Goal: Contribute content: Add original content to the website for others to see

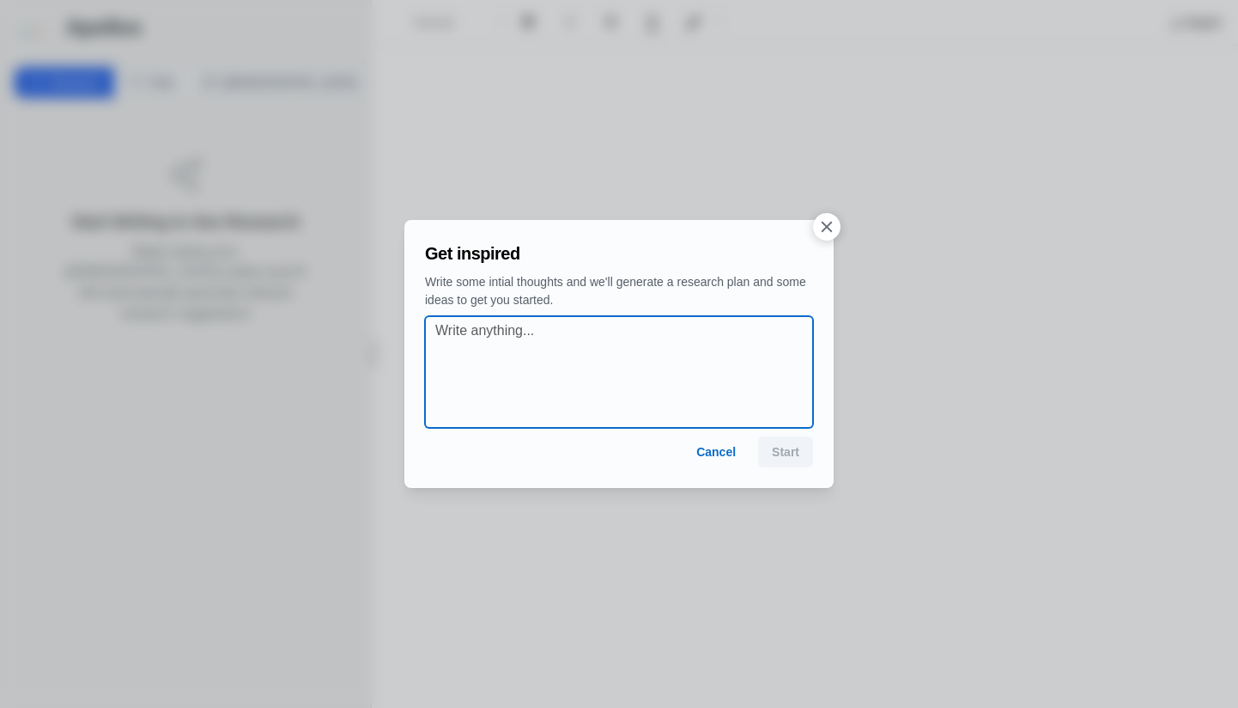
click at [477, 334] on textarea at bounding box center [624, 371] width 378 height 103
type textarea "E"
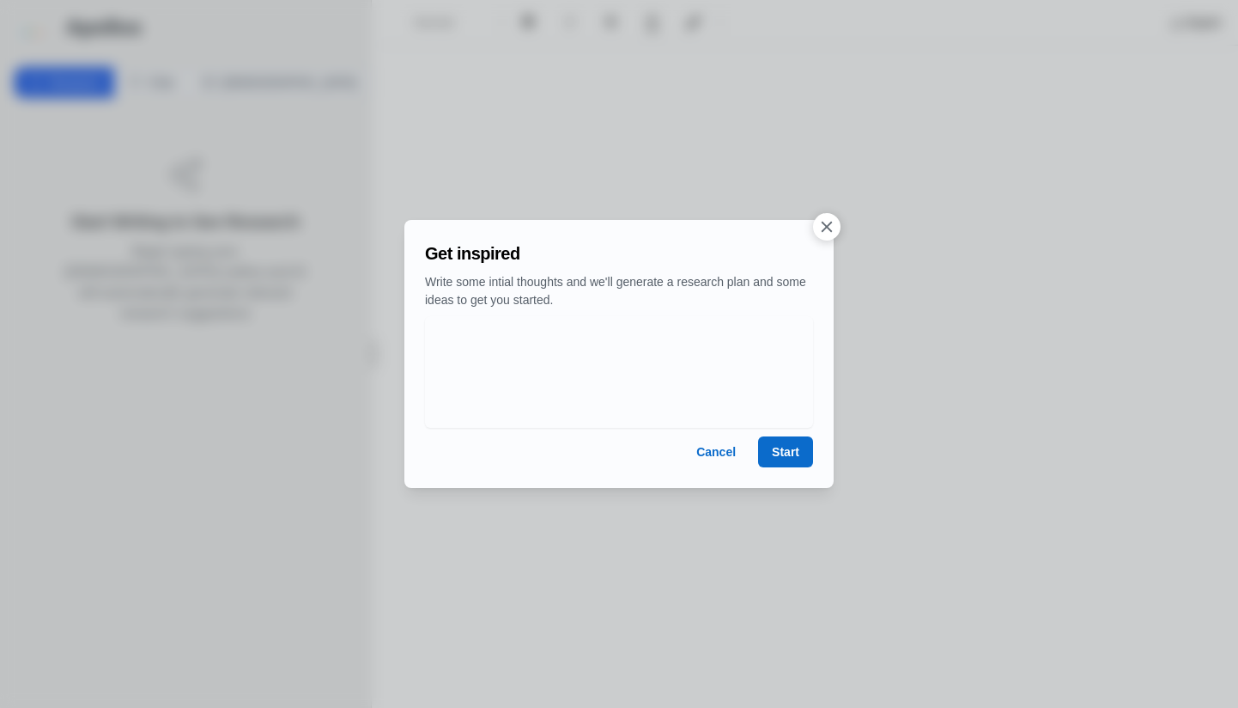
click at [795, 443] on button "Start" at bounding box center [785, 451] width 55 height 31
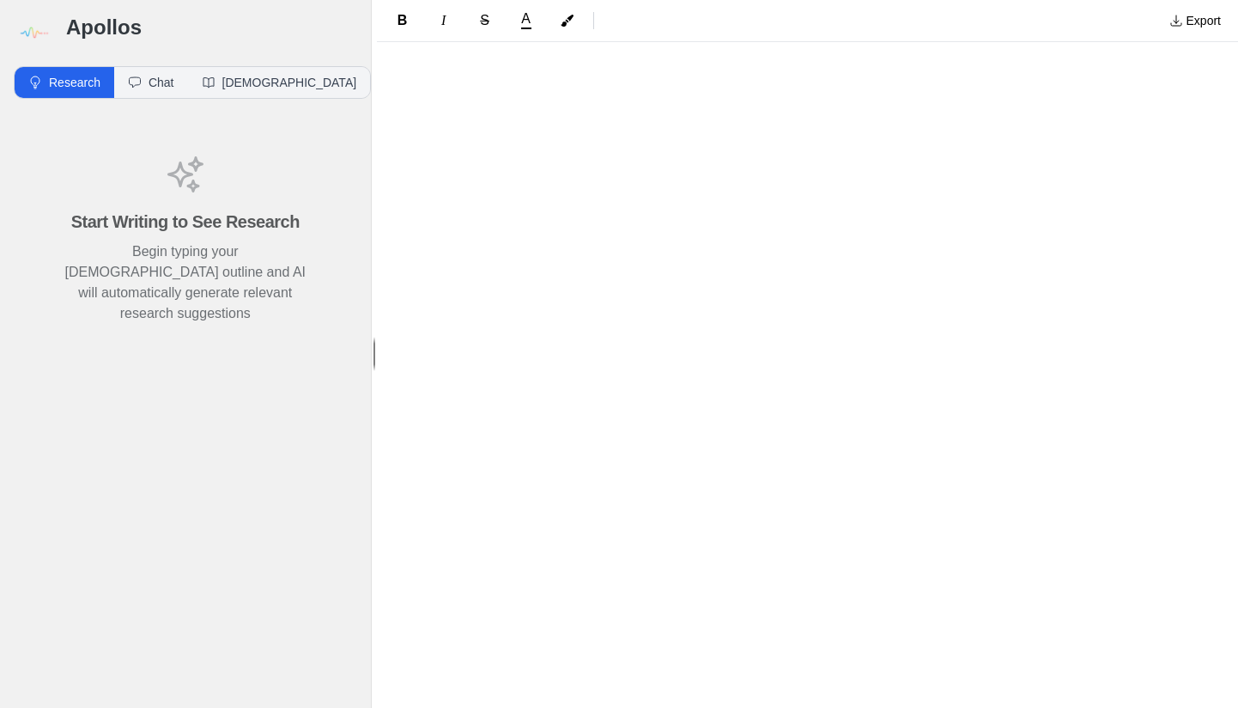
click at [643, 134] on div at bounding box center [807, 131] width 687 height 149
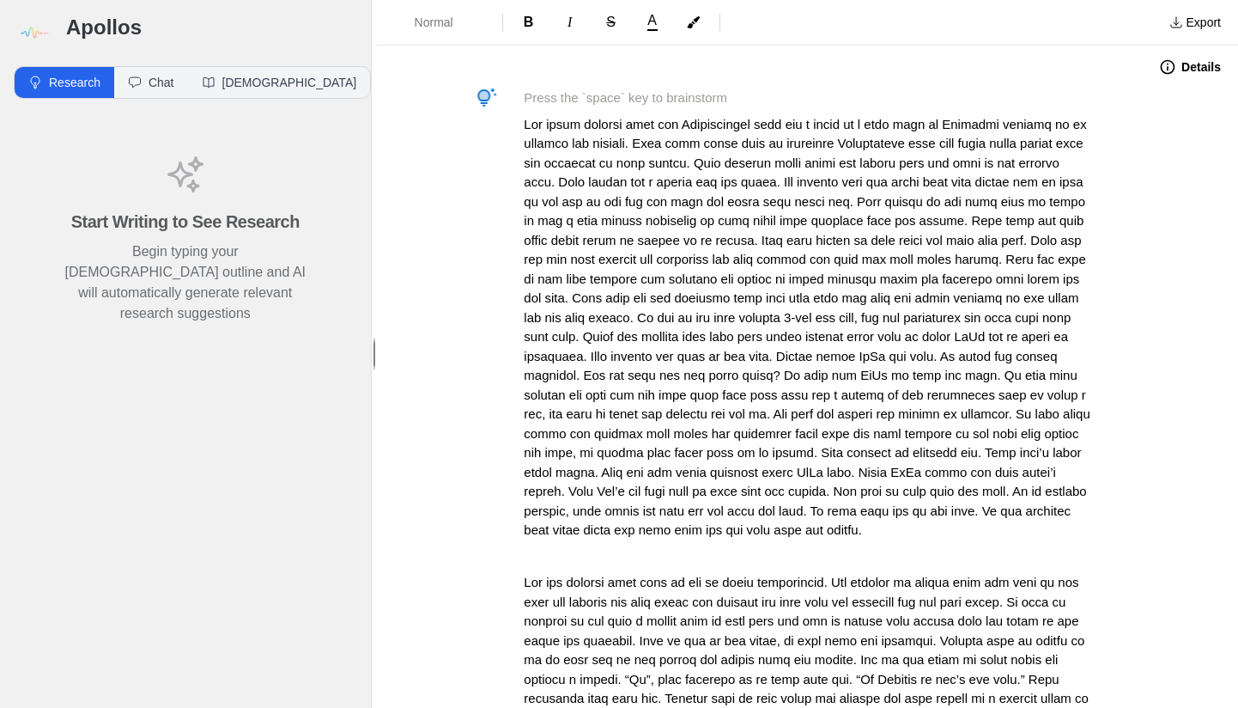
click at [524, 92] on p at bounding box center [807, 98] width 567 height 20
click at [446, 23] on span "Normal" at bounding box center [445, 22] width 60 height 17
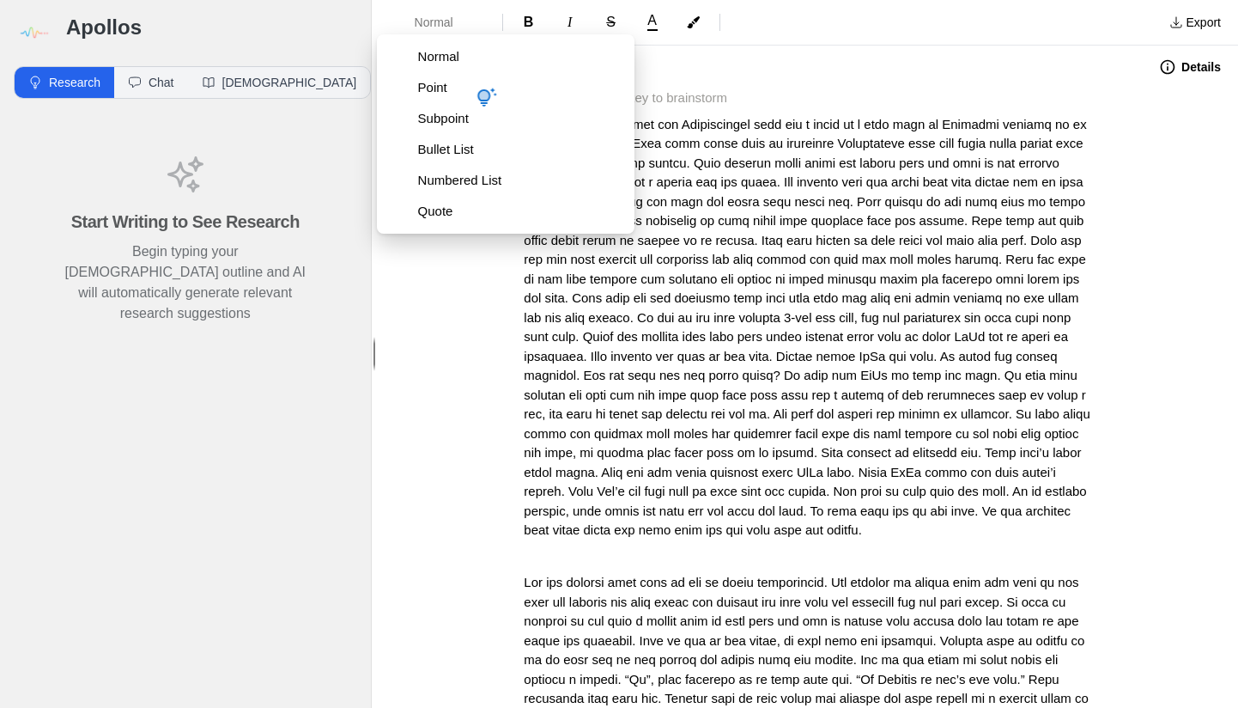
click at [688, 104] on p at bounding box center [807, 98] width 567 height 20
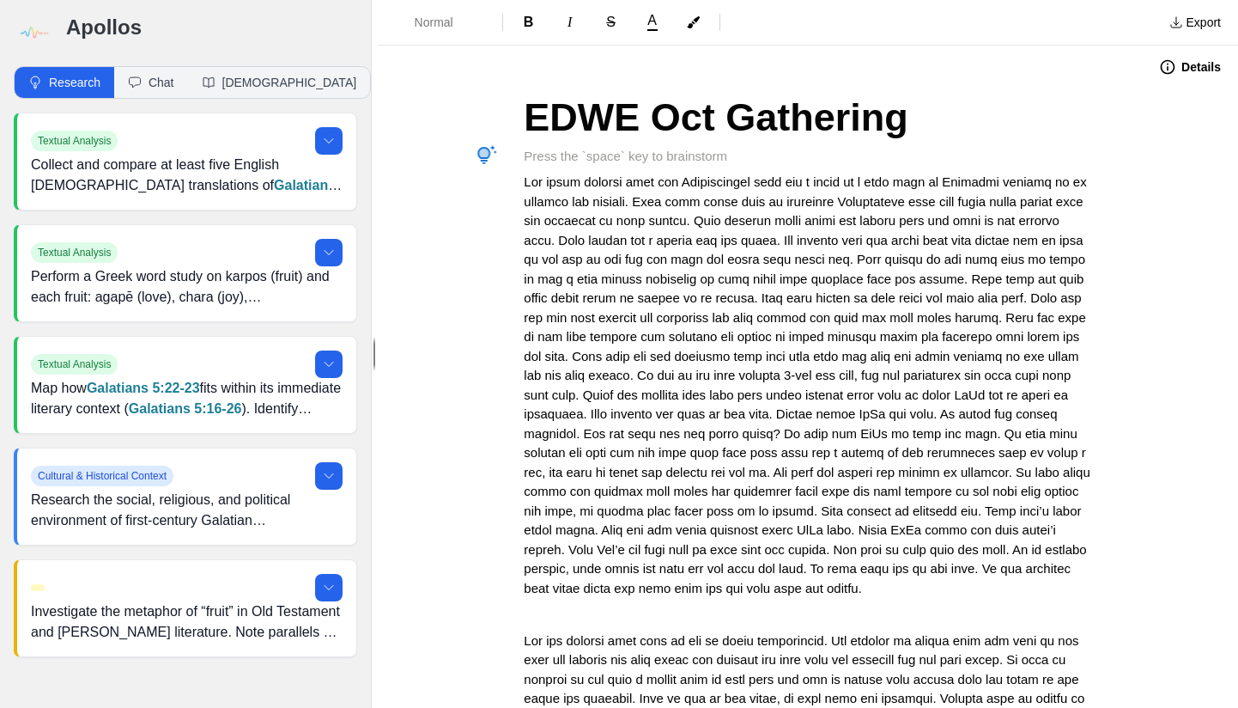
click at [1190, 72] on button "Details" at bounding box center [1190, 66] width 82 height 27
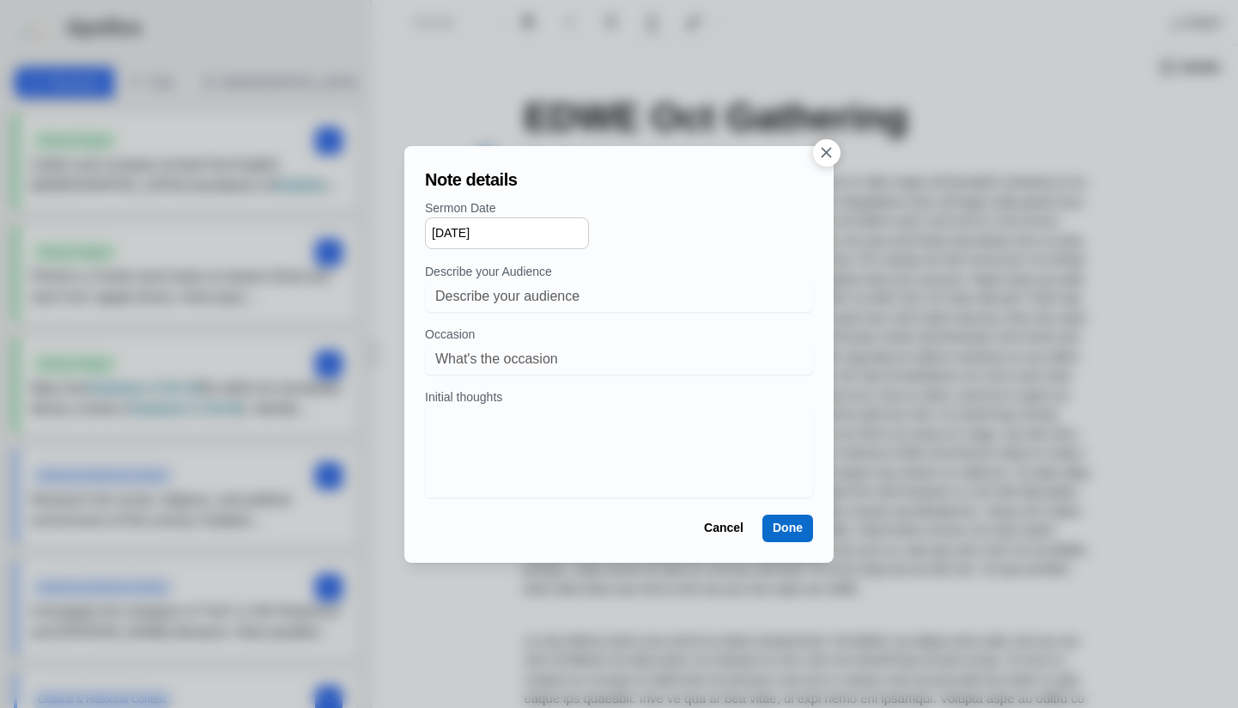
click at [539, 246] on input "[DATE]" at bounding box center [507, 233] width 164 height 32
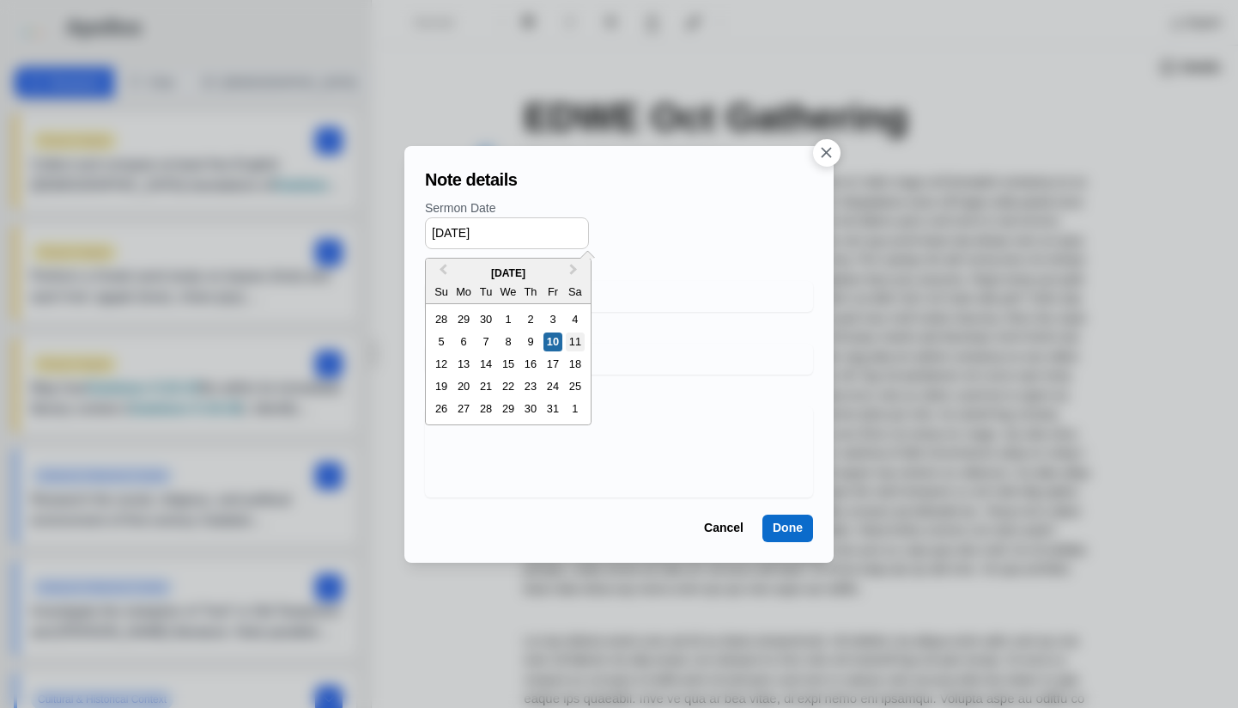
click at [577, 335] on div "11" at bounding box center [575, 341] width 19 height 19
type input "[DATE]"
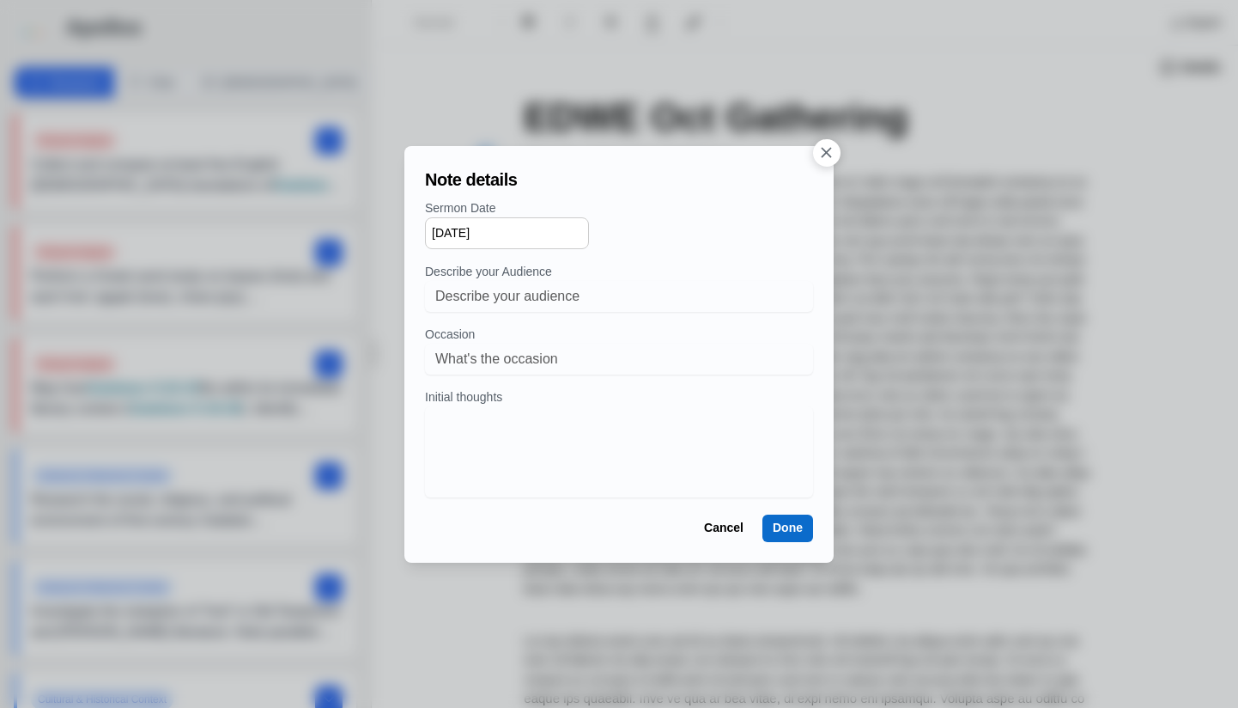
click at [794, 535] on button "Done" at bounding box center [788, 527] width 51 height 27
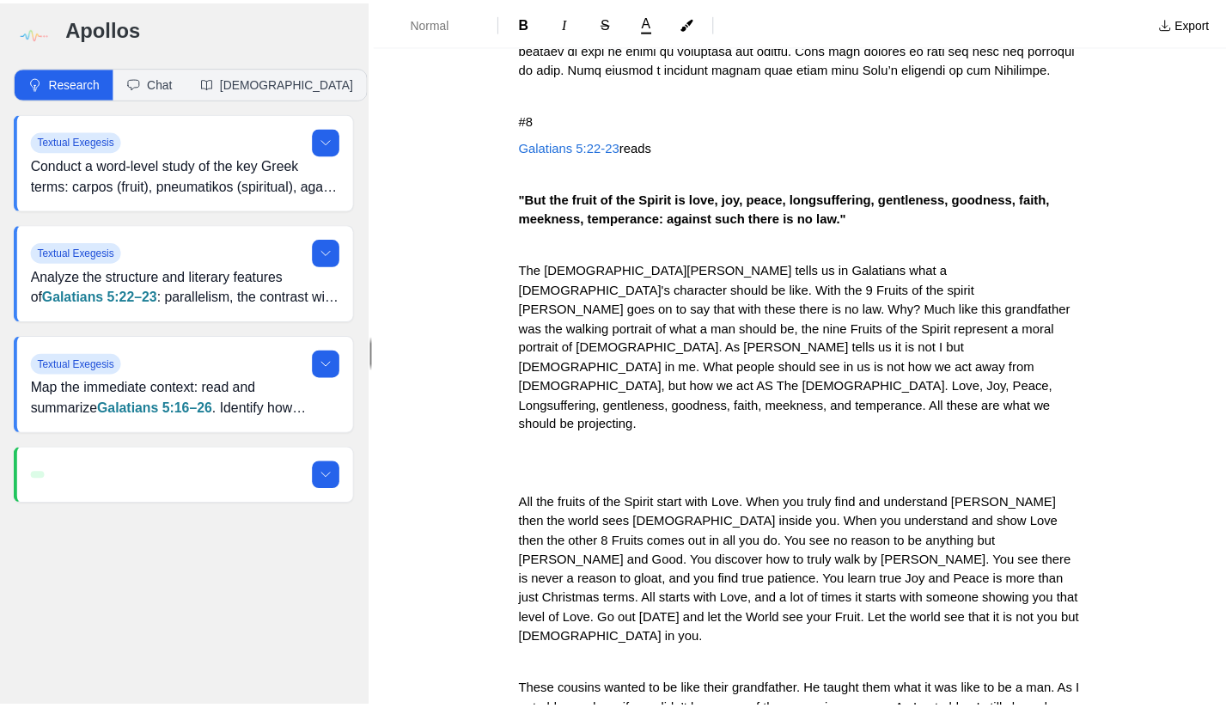
scroll to position [1050, 0]
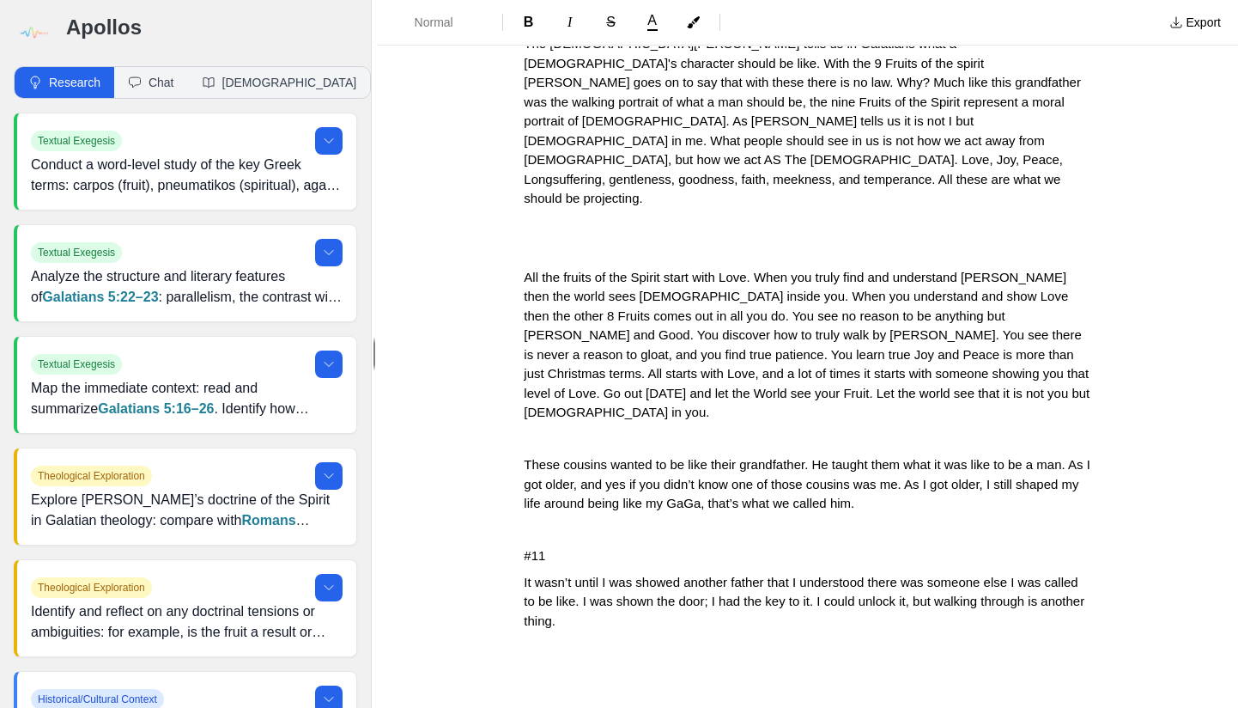
drag, startPoint x: 586, startPoint y: 589, endPoint x: 575, endPoint y: 596, distance: 13.1
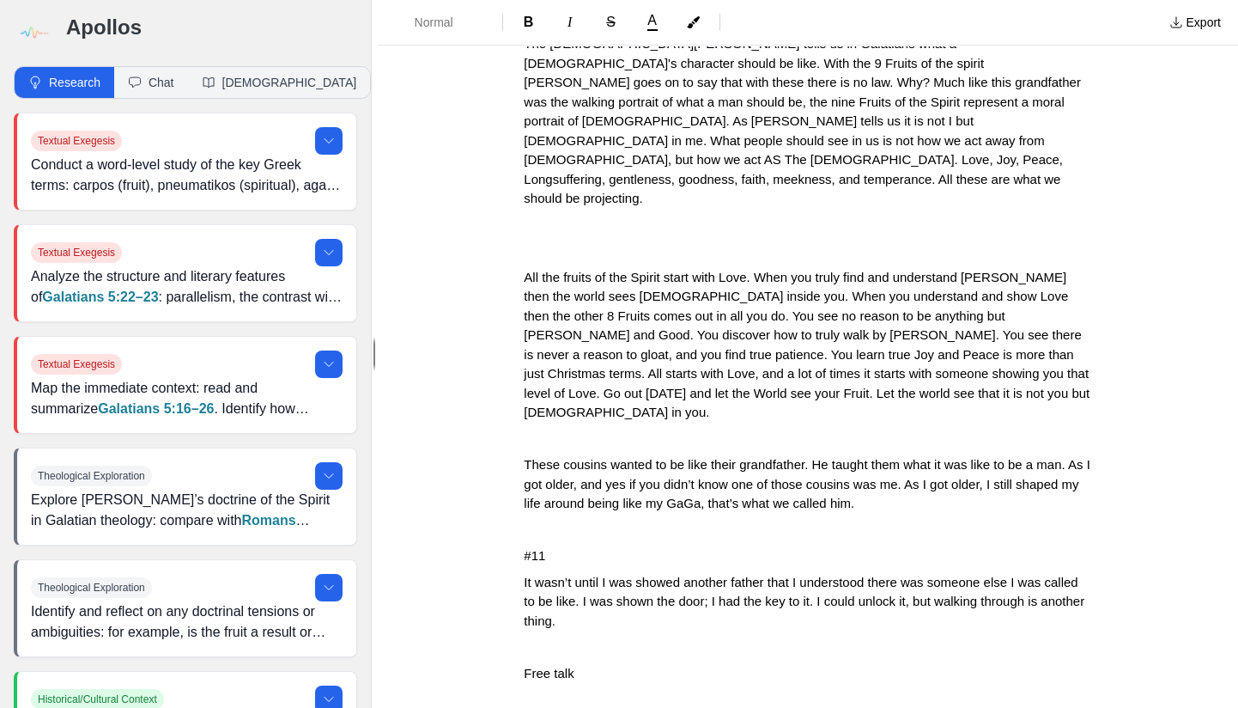
click at [648, 241] on p at bounding box center [807, 251] width 567 height 20
click at [33, 36] on img at bounding box center [33, 33] width 39 height 39
